Goal: Navigation & Orientation: Find specific page/section

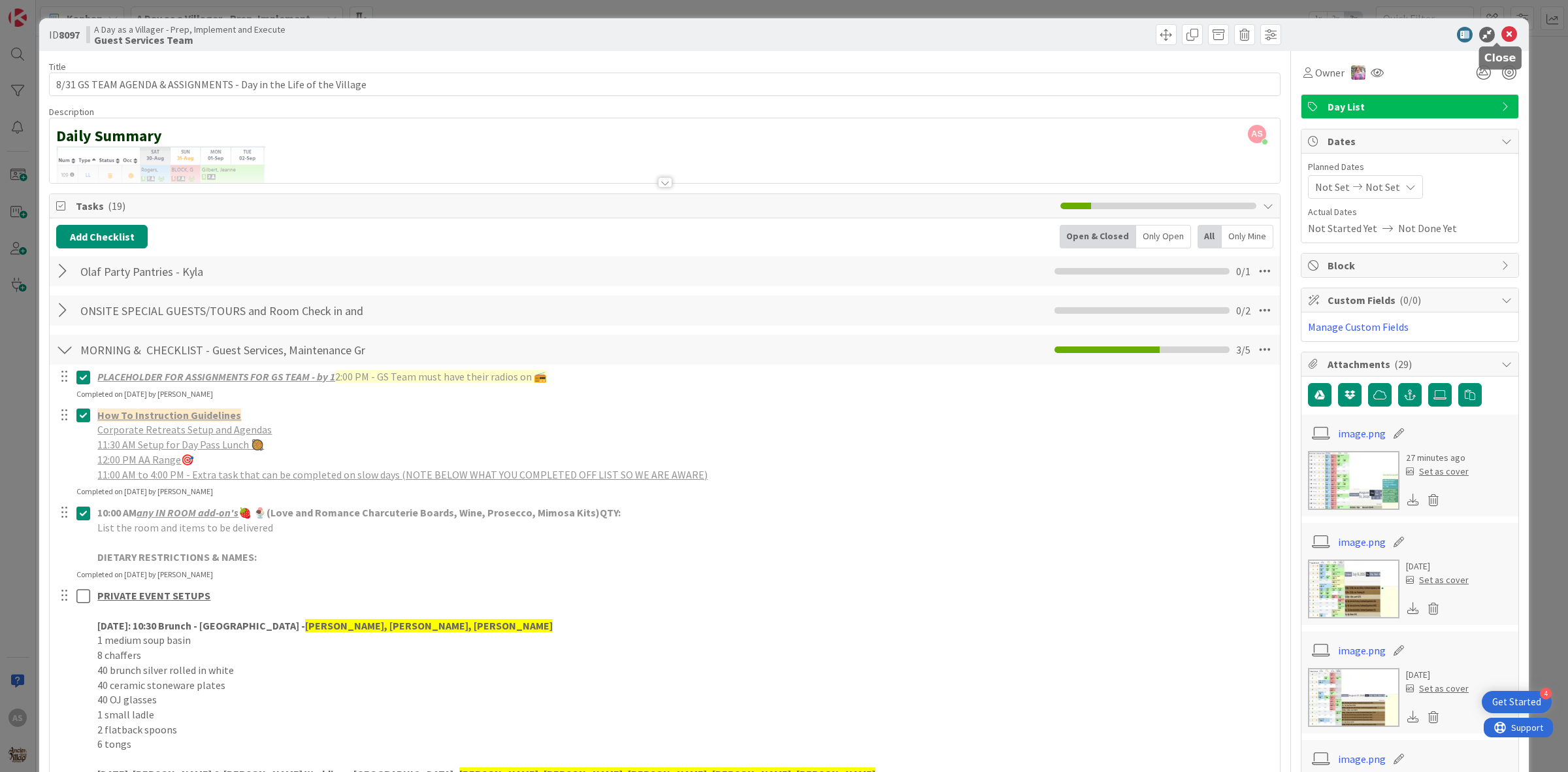
click at [1501, 39] on icon at bounding box center [1509, 35] width 16 height 16
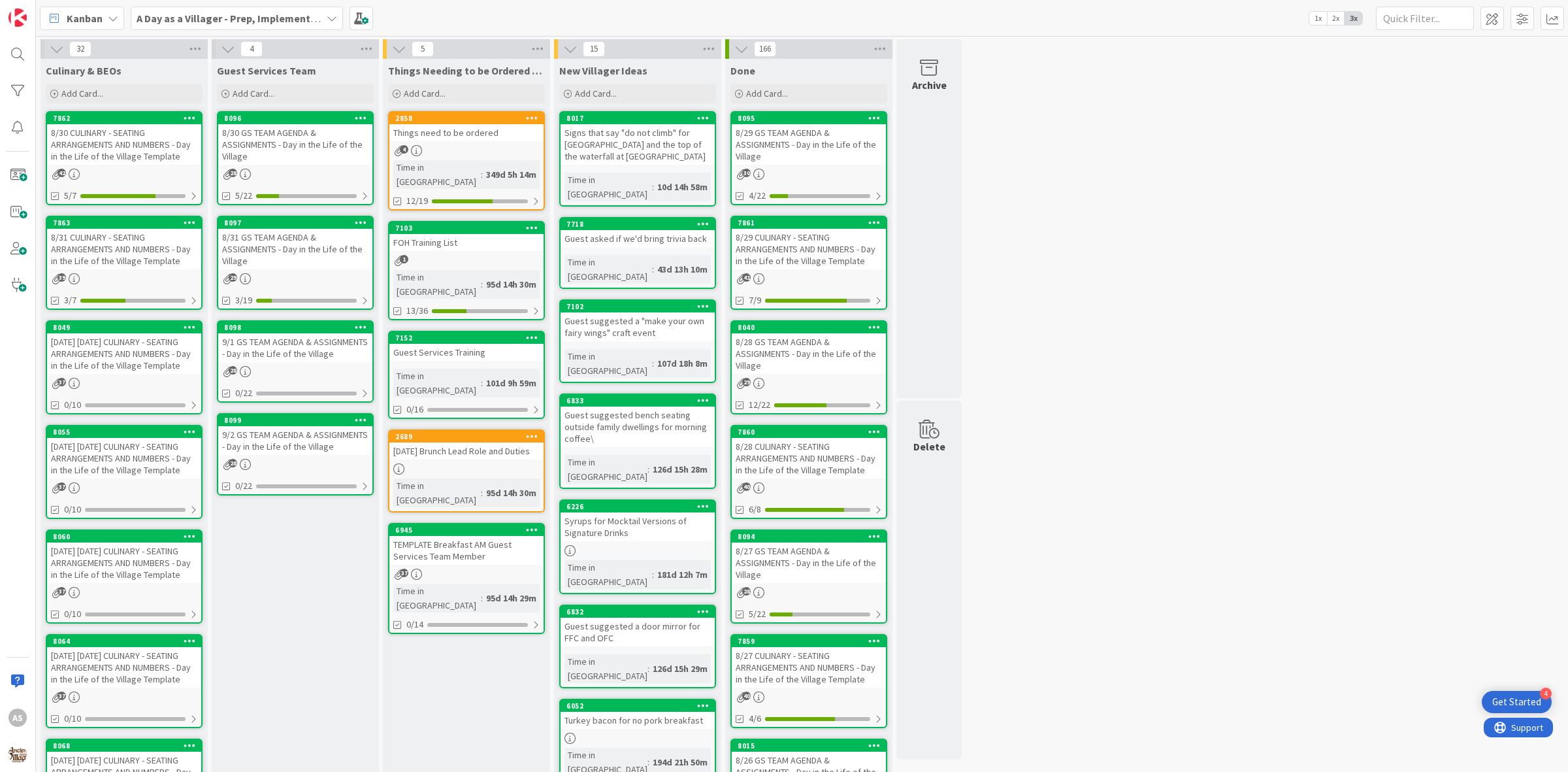
click at [134, 253] on div "8/31 CULINARY - SEATING ARRANGEMENTS AND NUMBERS - Day in the Life of the Villa…" at bounding box center [124, 248] width 154 height 40
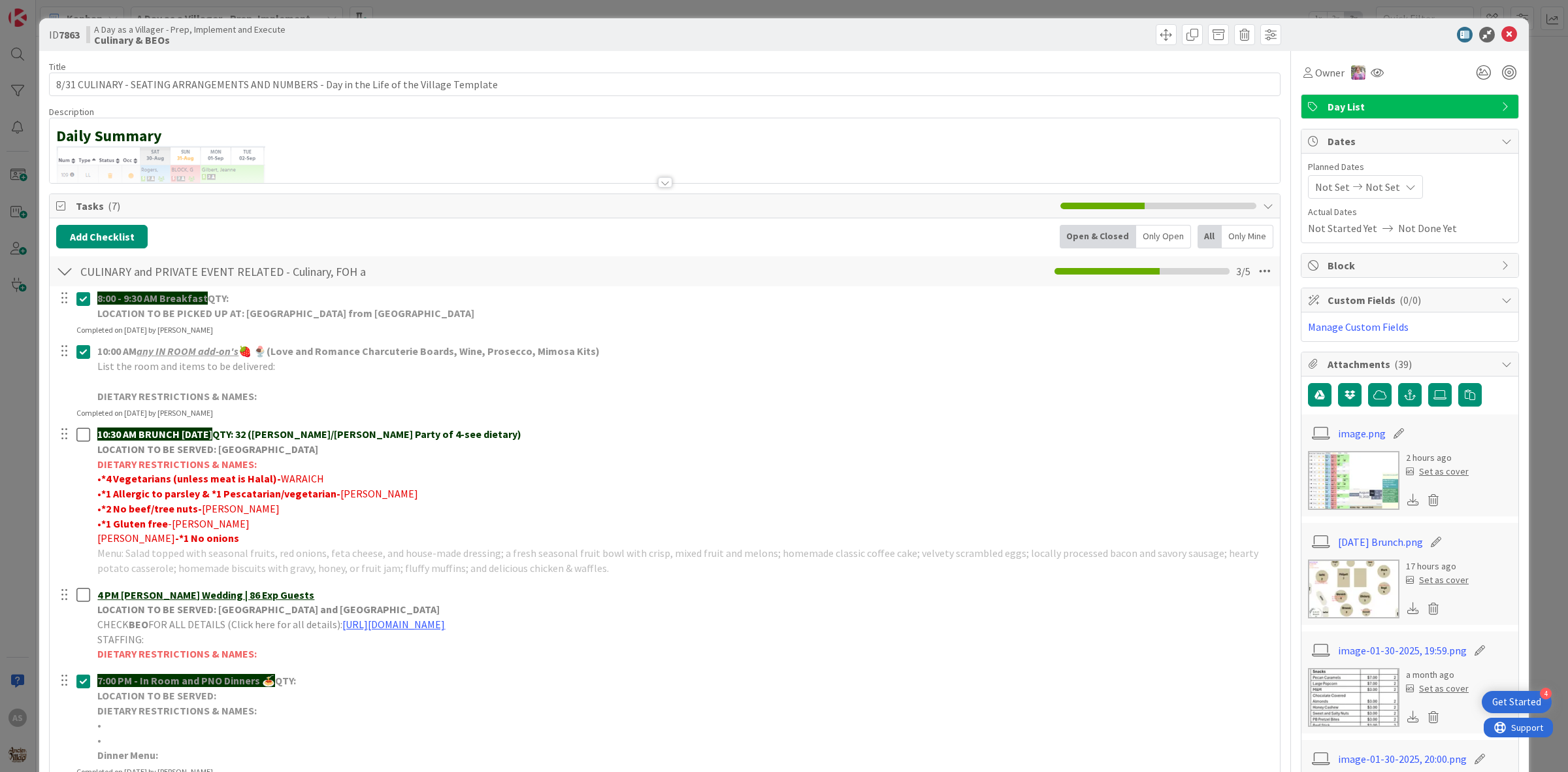
click at [1338, 582] on img at bounding box center [1354, 589] width 91 height 59
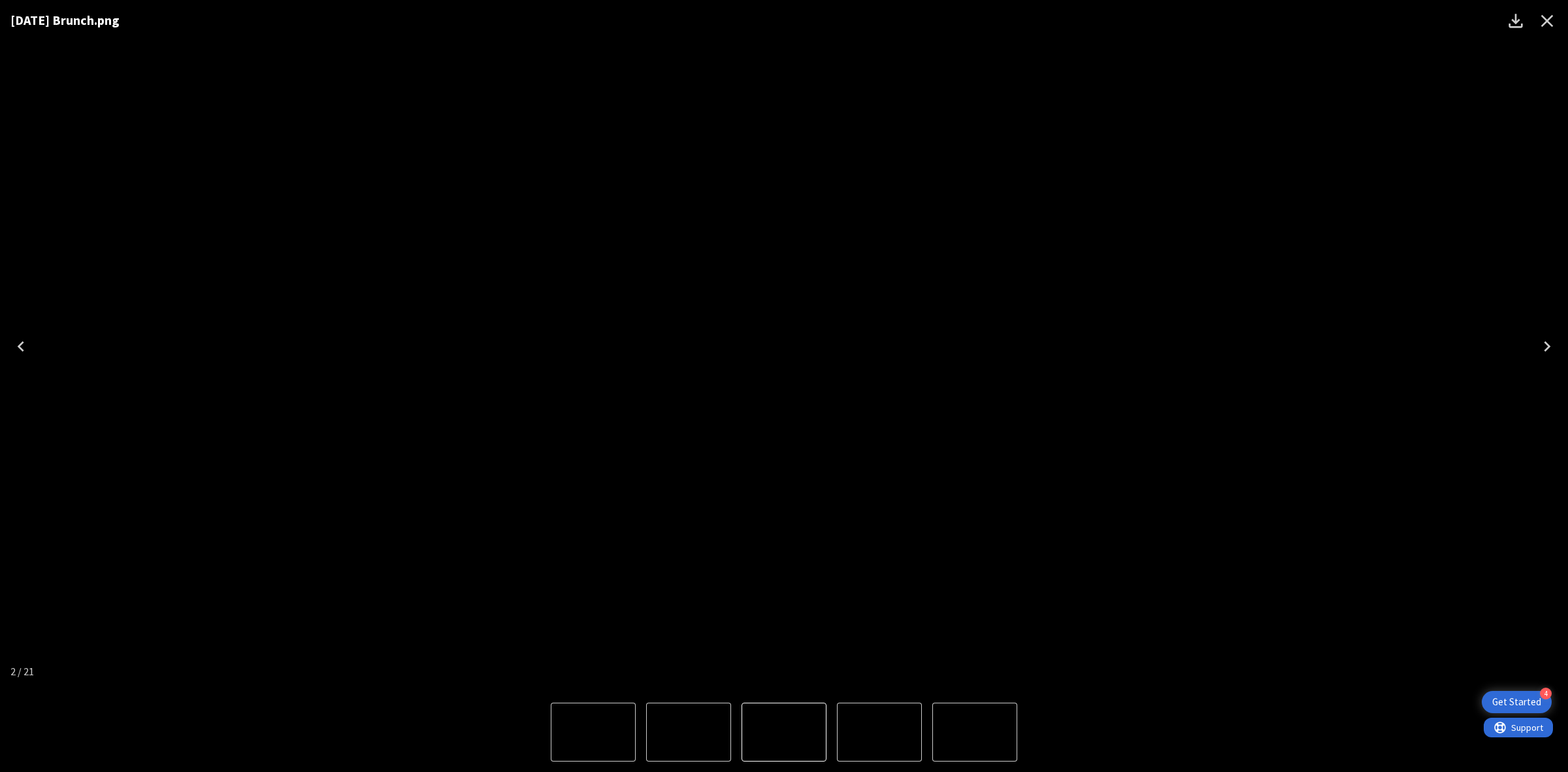
click at [1552, 23] on icon "Close" at bounding box center [1547, 21] width 21 height 21
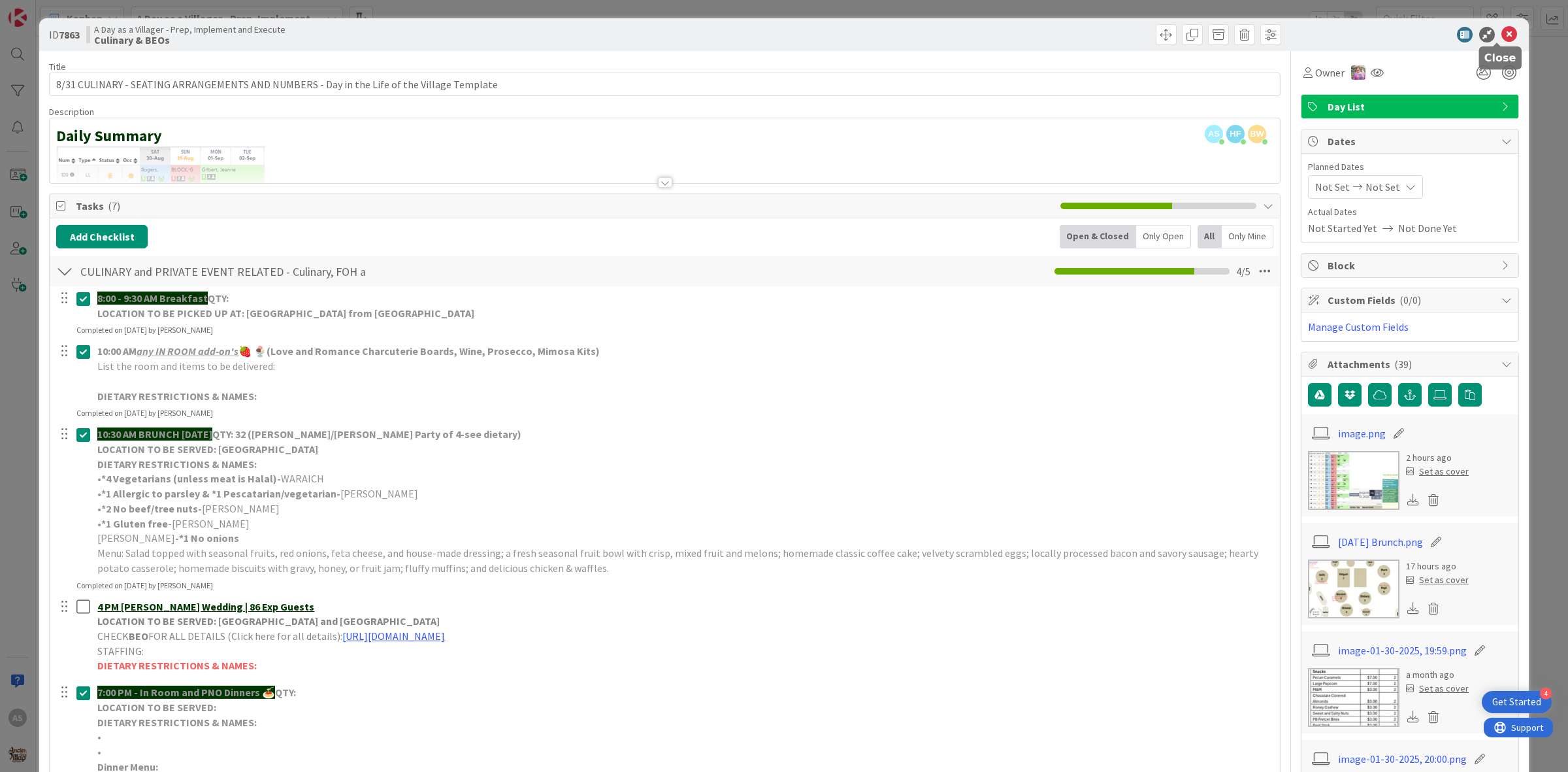
click at [1501, 36] on icon at bounding box center [1509, 35] width 16 height 16
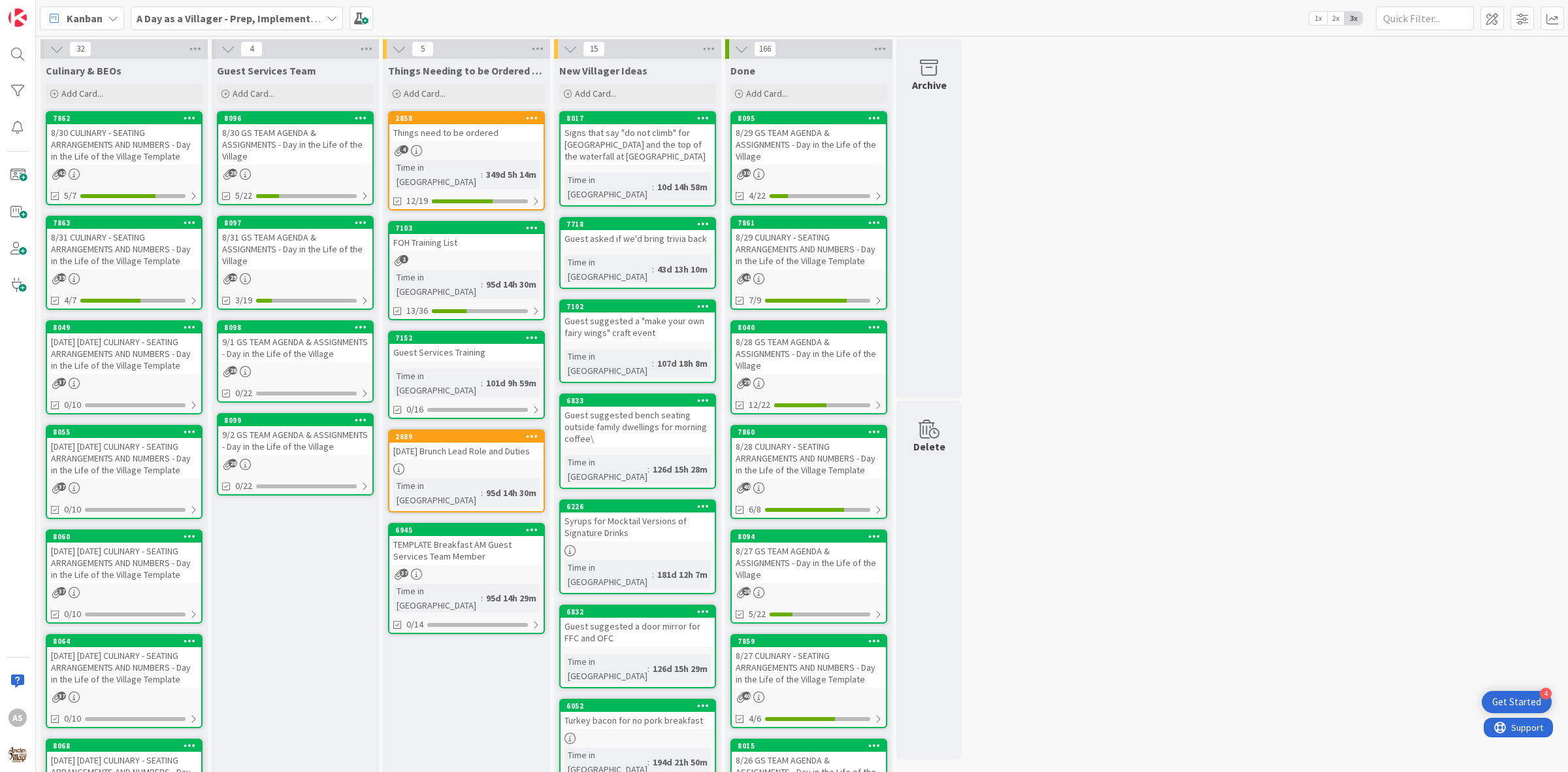
click at [320, 162] on div "8/30 GS TEAM AGENDA & ASSIGNMENTS - Day in the Life of the Village" at bounding box center [295, 144] width 154 height 40
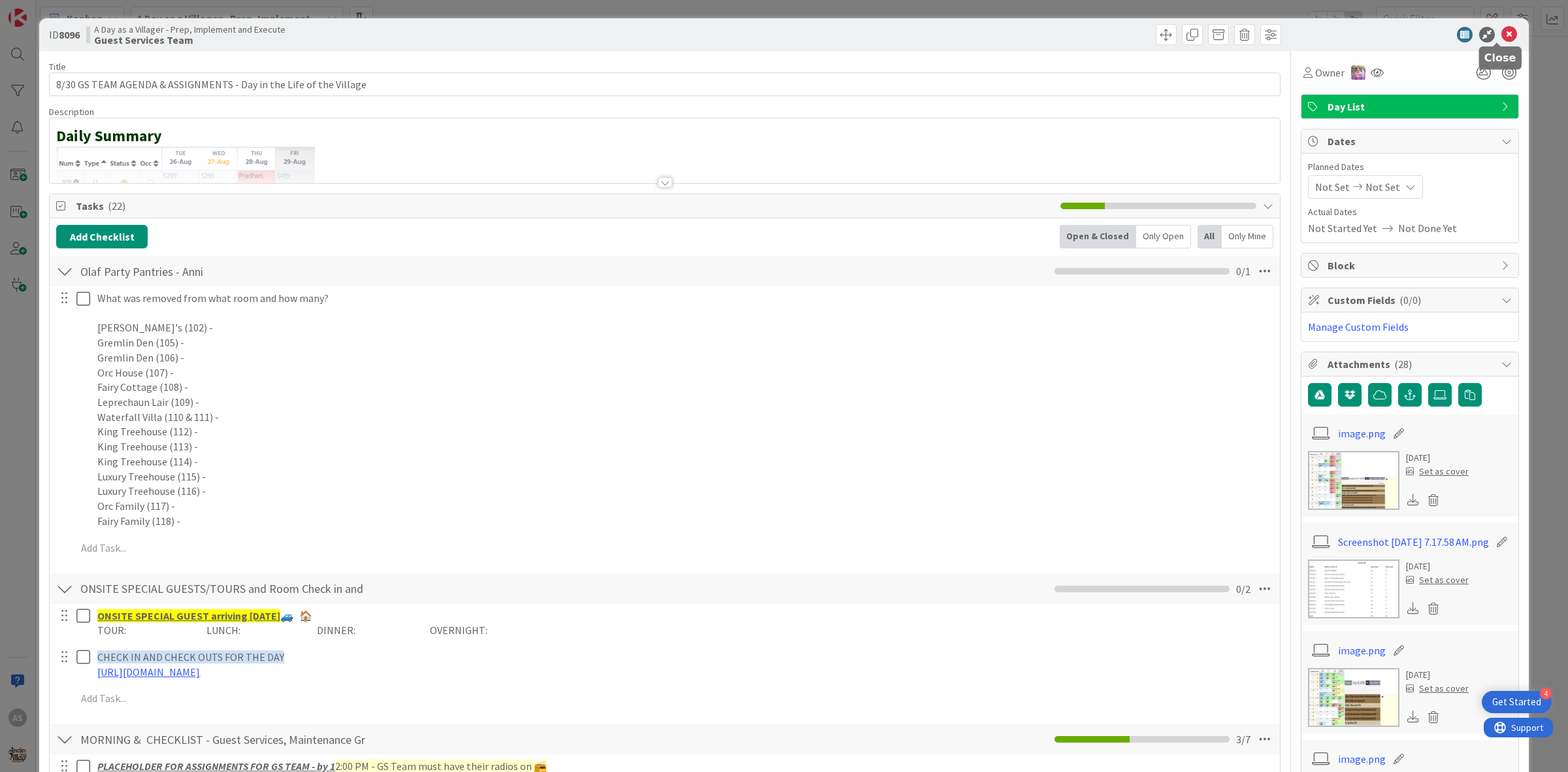
click at [1501, 37] on icon at bounding box center [1509, 35] width 16 height 16
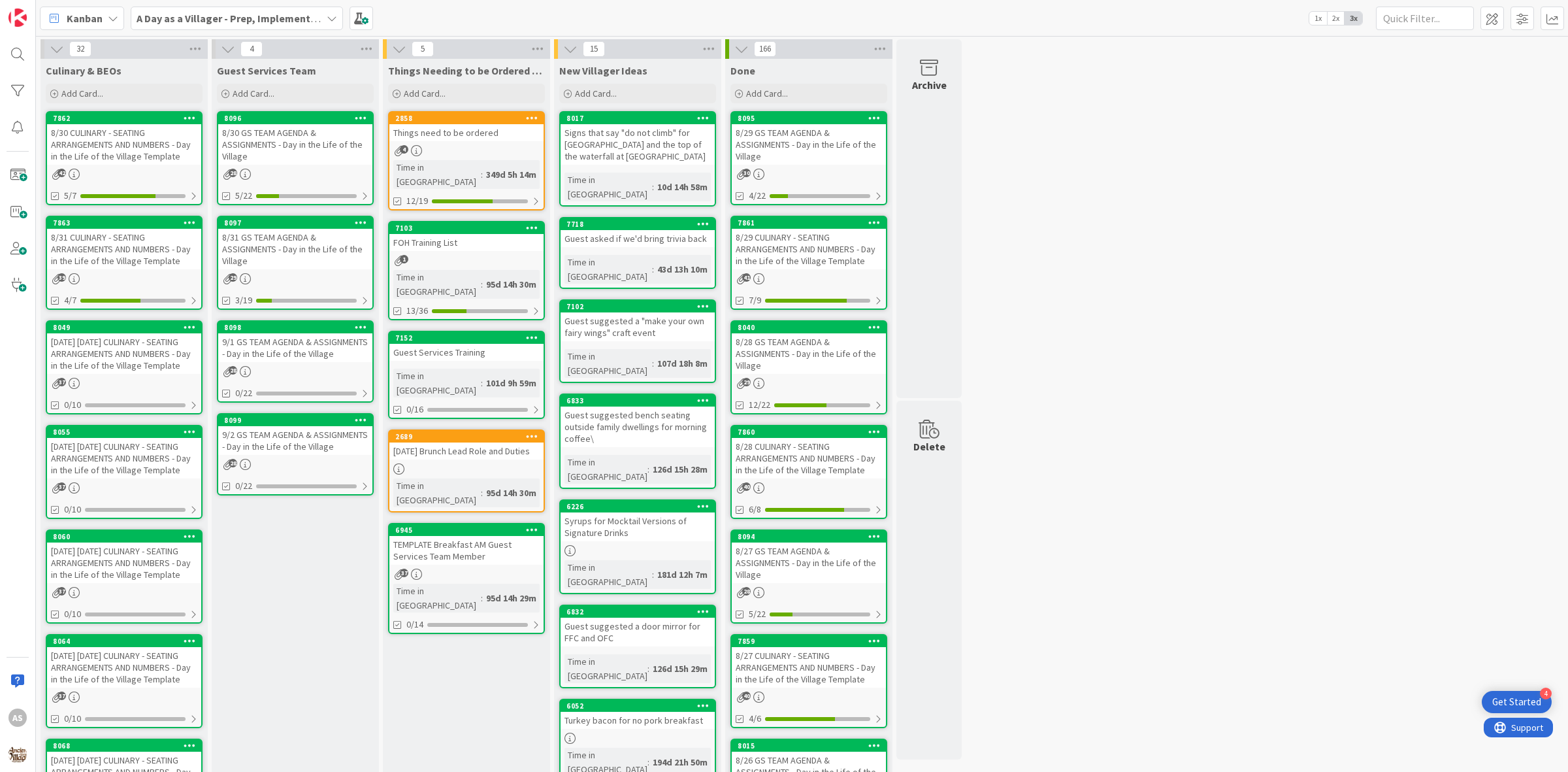
click at [330, 255] on div "8/31 GS TEAM AGENDA & ASSIGNMENTS - Day in the Life of the Village" at bounding box center [295, 248] width 154 height 40
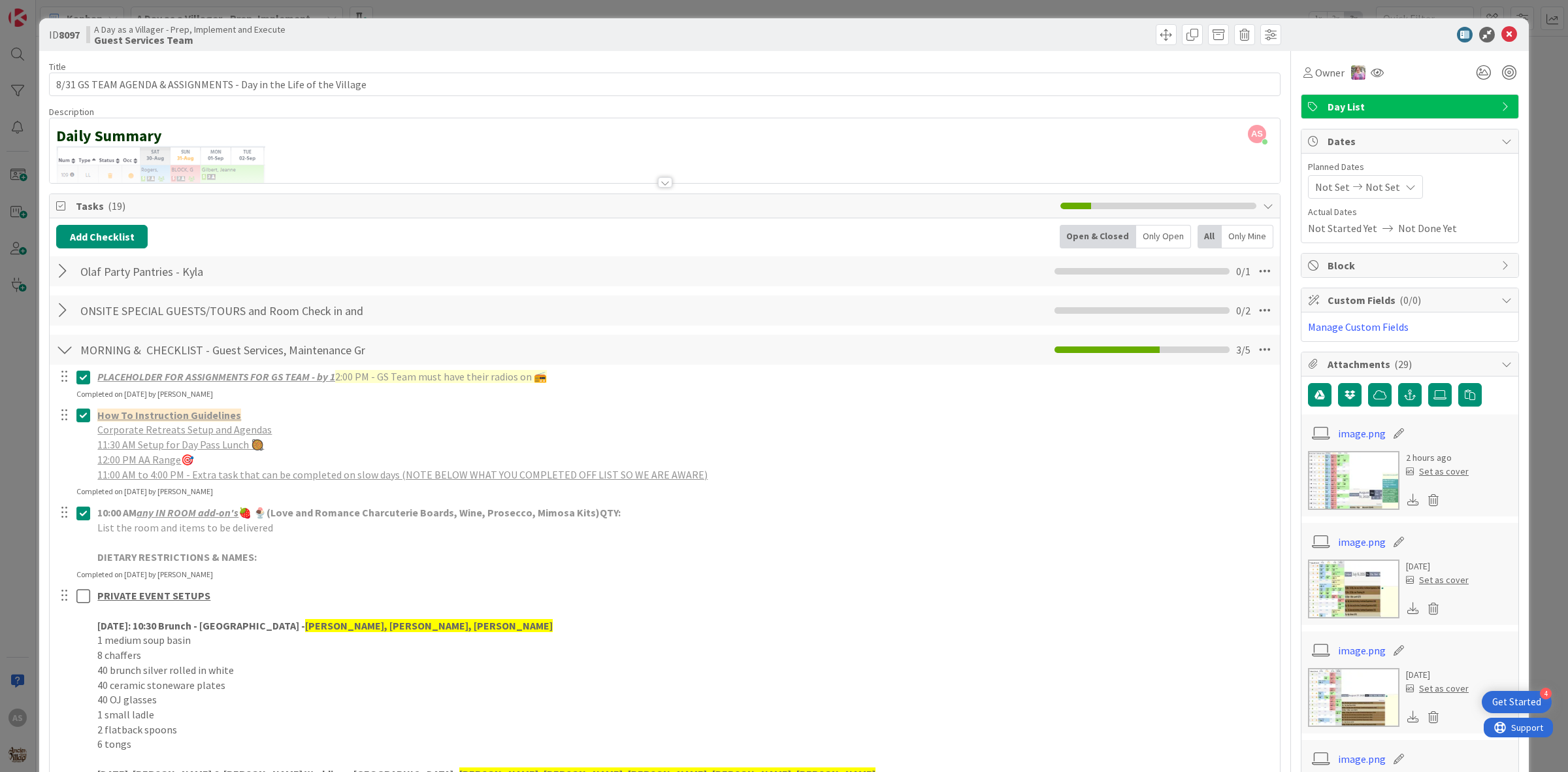
click at [57, 278] on div at bounding box center [64, 271] width 17 height 23
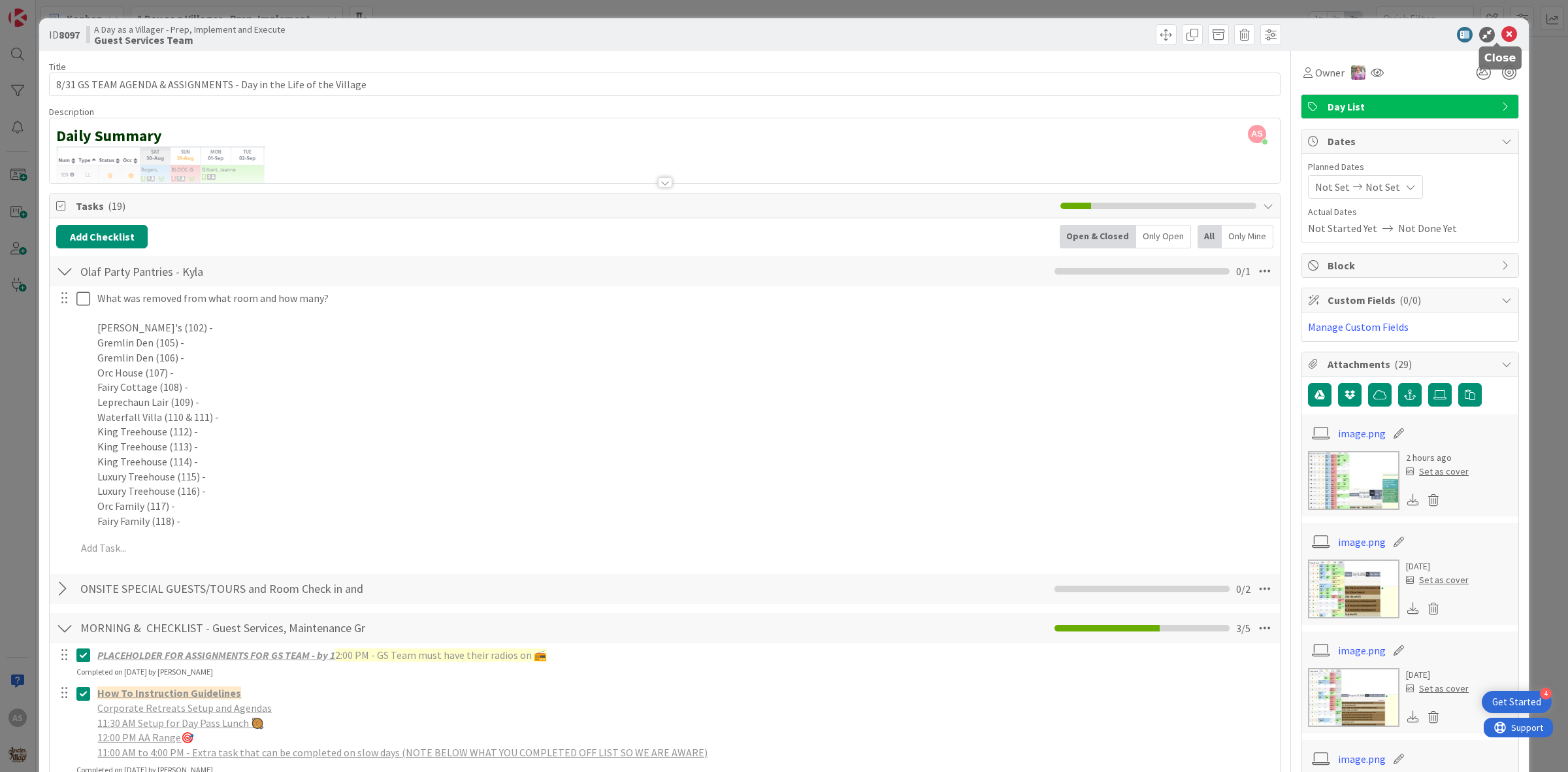
click at [1501, 36] on icon at bounding box center [1509, 35] width 16 height 16
